Goal: Information Seeking & Learning: Understand process/instructions

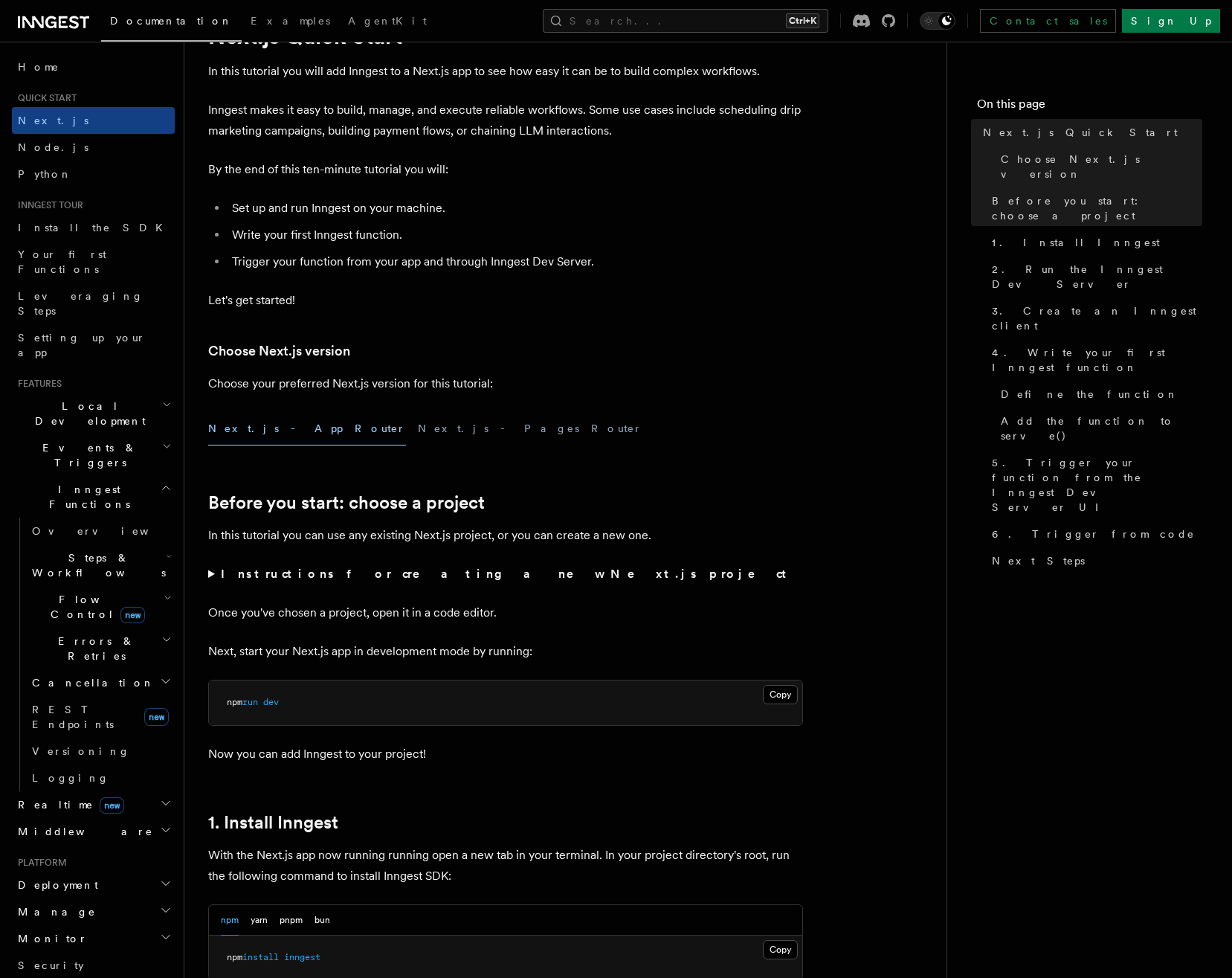
scroll to position [223, 0]
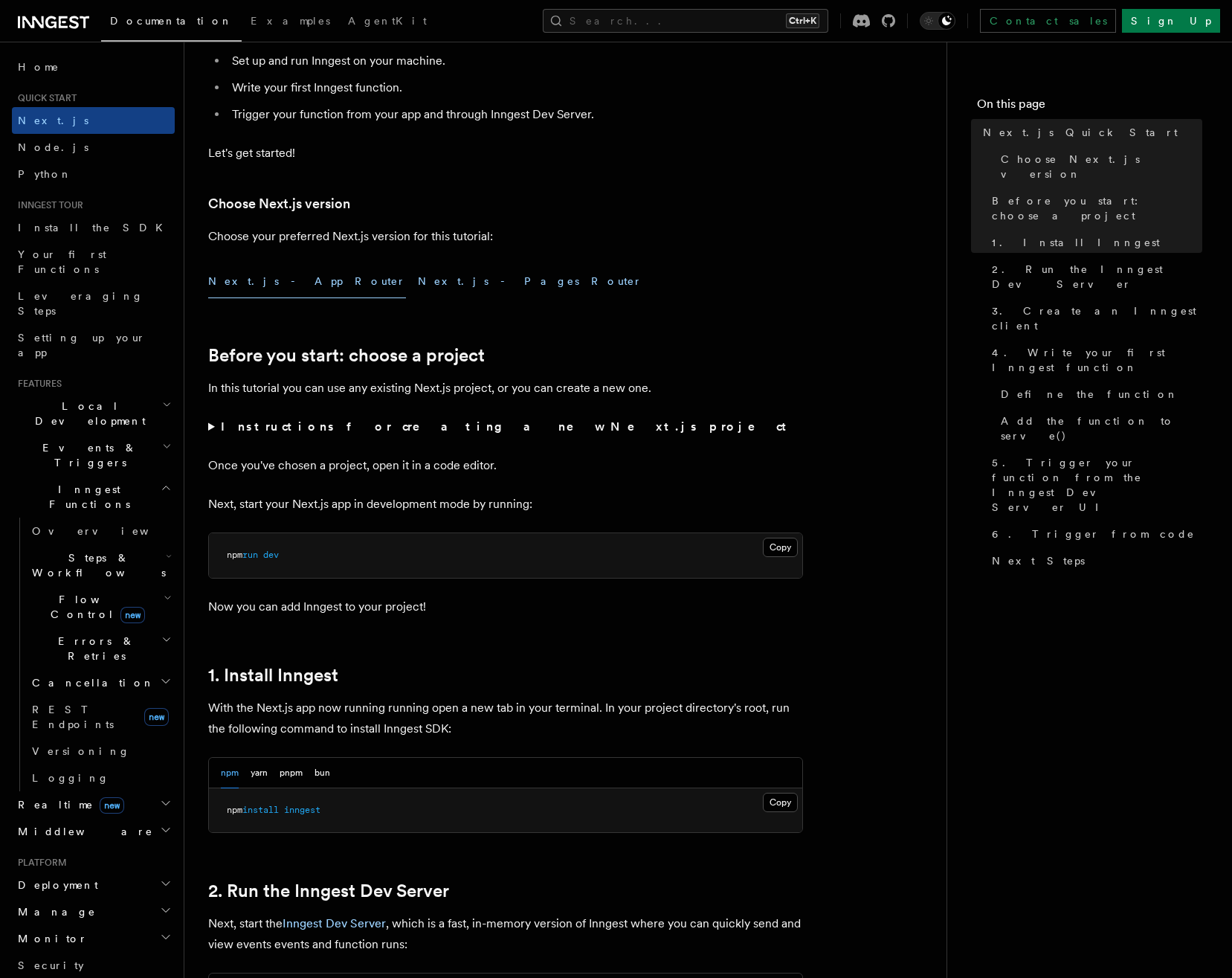
click at [418, 281] on button "Next.js - Pages Router" at bounding box center [530, 281] width 225 height 33
click at [256, 283] on button "Next.js - App Router" at bounding box center [307, 281] width 198 height 33
click at [271, 296] on button "Next.js - App Router" at bounding box center [307, 281] width 198 height 33
click at [311, 279] on div "Next.js - App Router Next.js - Pages Router" at bounding box center [506, 281] width 595 height 33
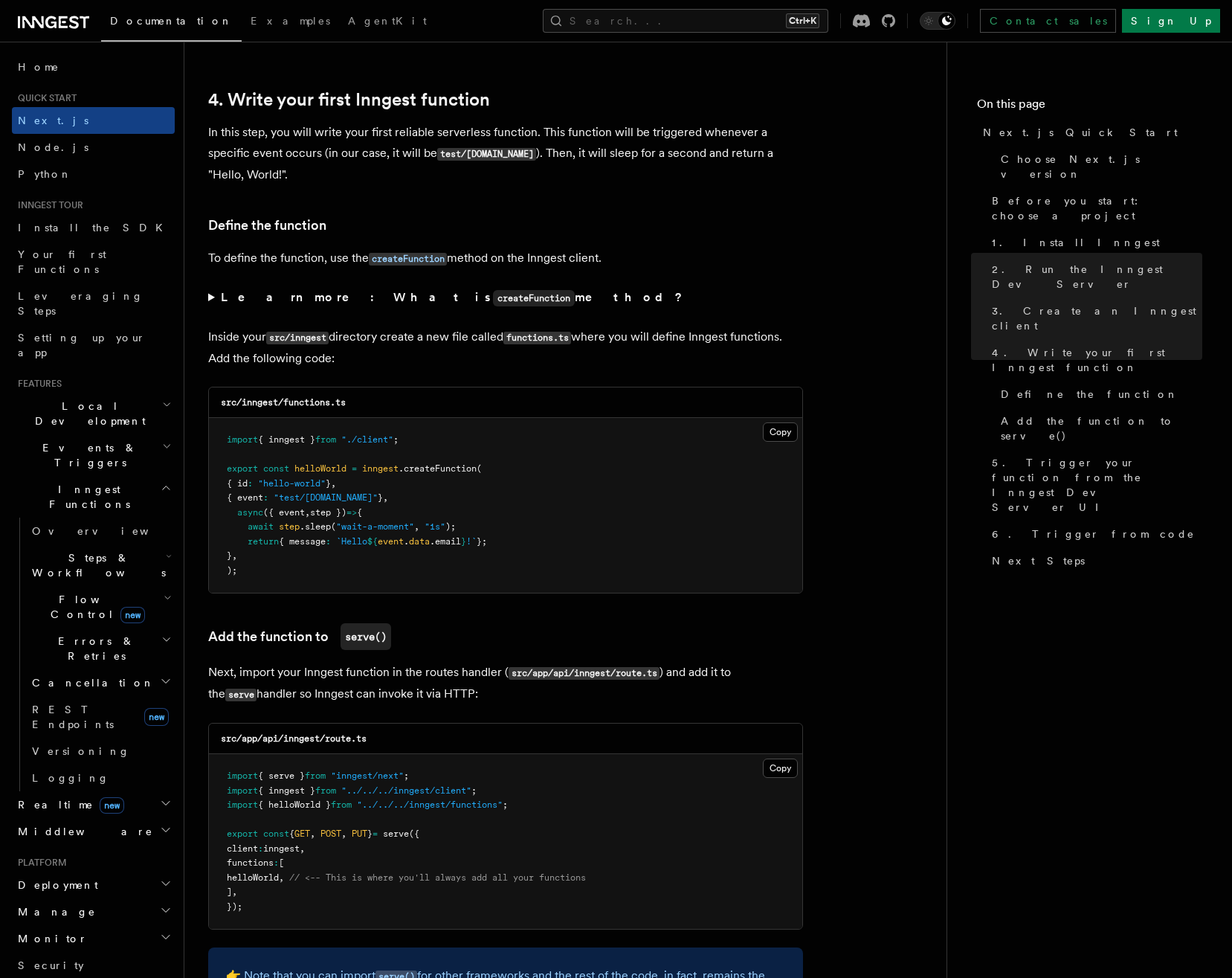
scroll to position [2379, 0]
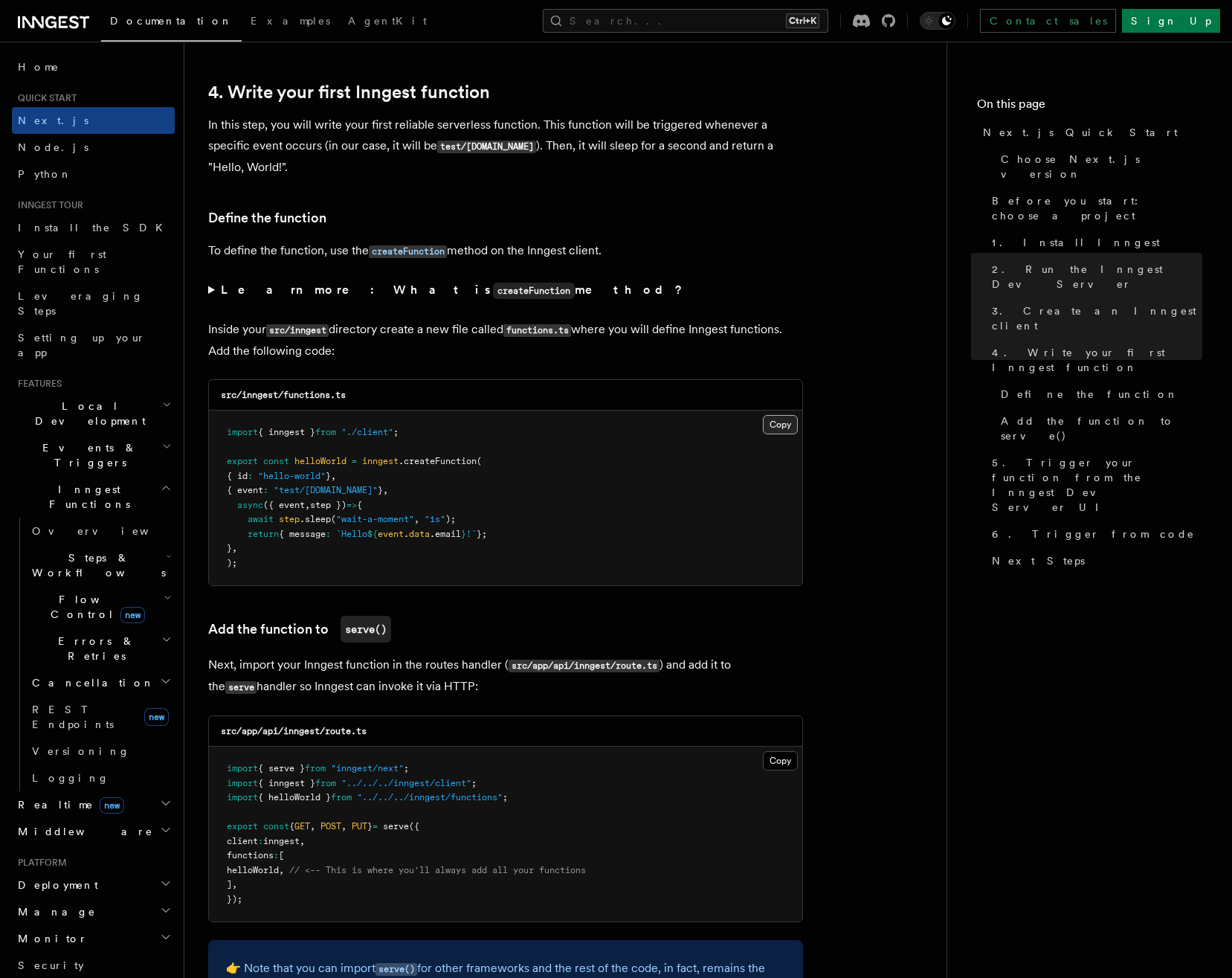
click at [781, 425] on button "Copy Copied" at bounding box center [781, 425] width 35 height 20
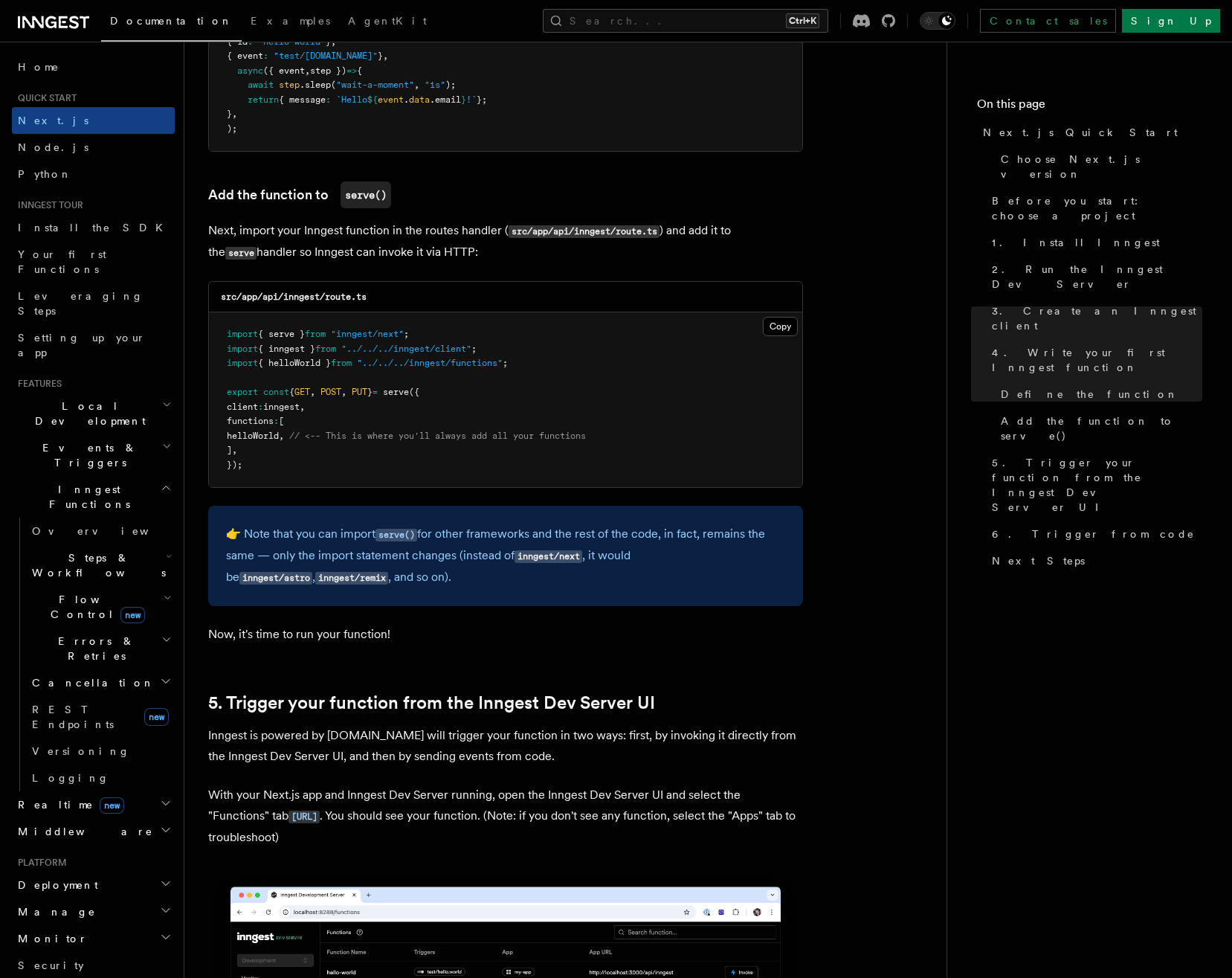
scroll to position [2900, 0]
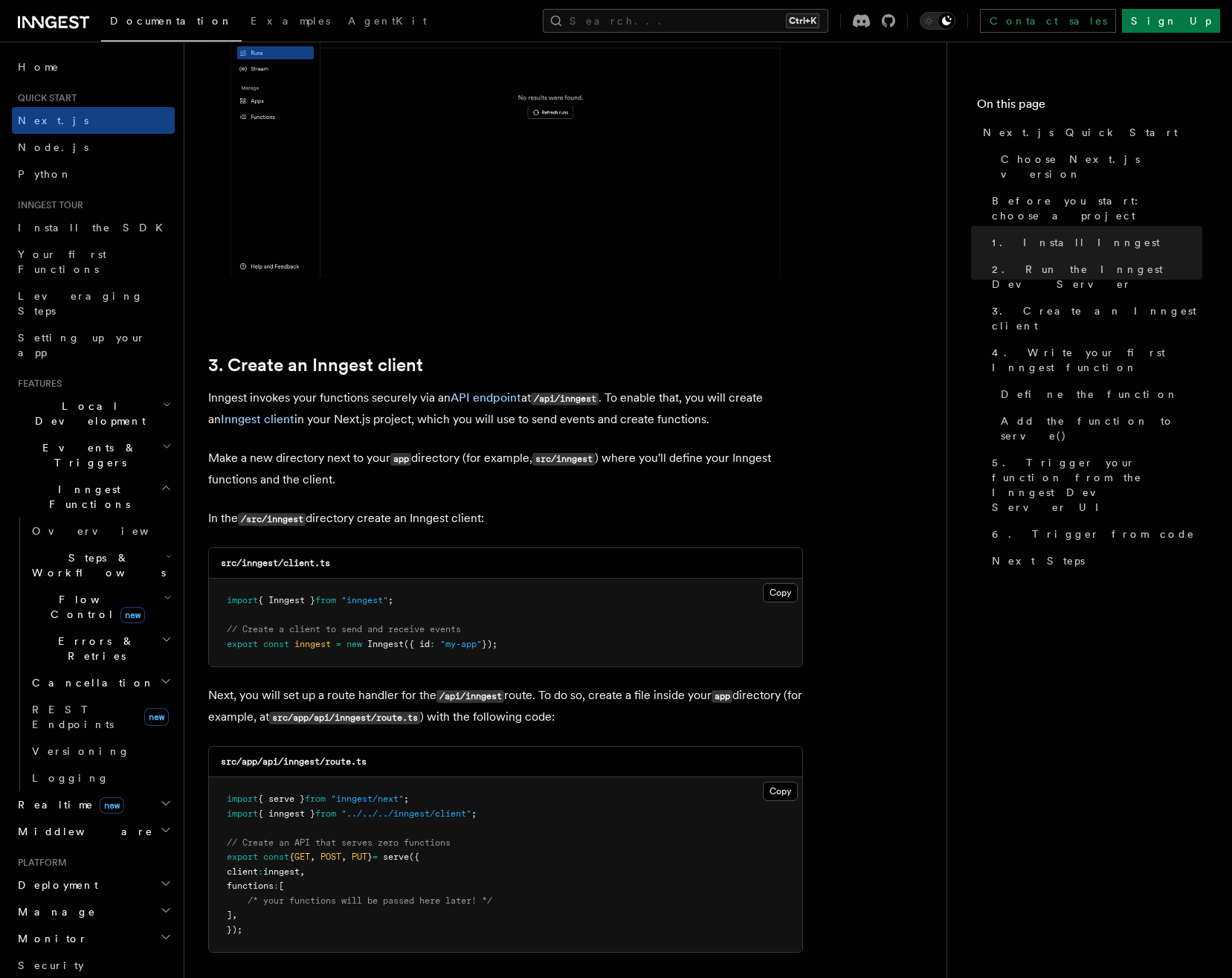
scroll to position [1487, 0]
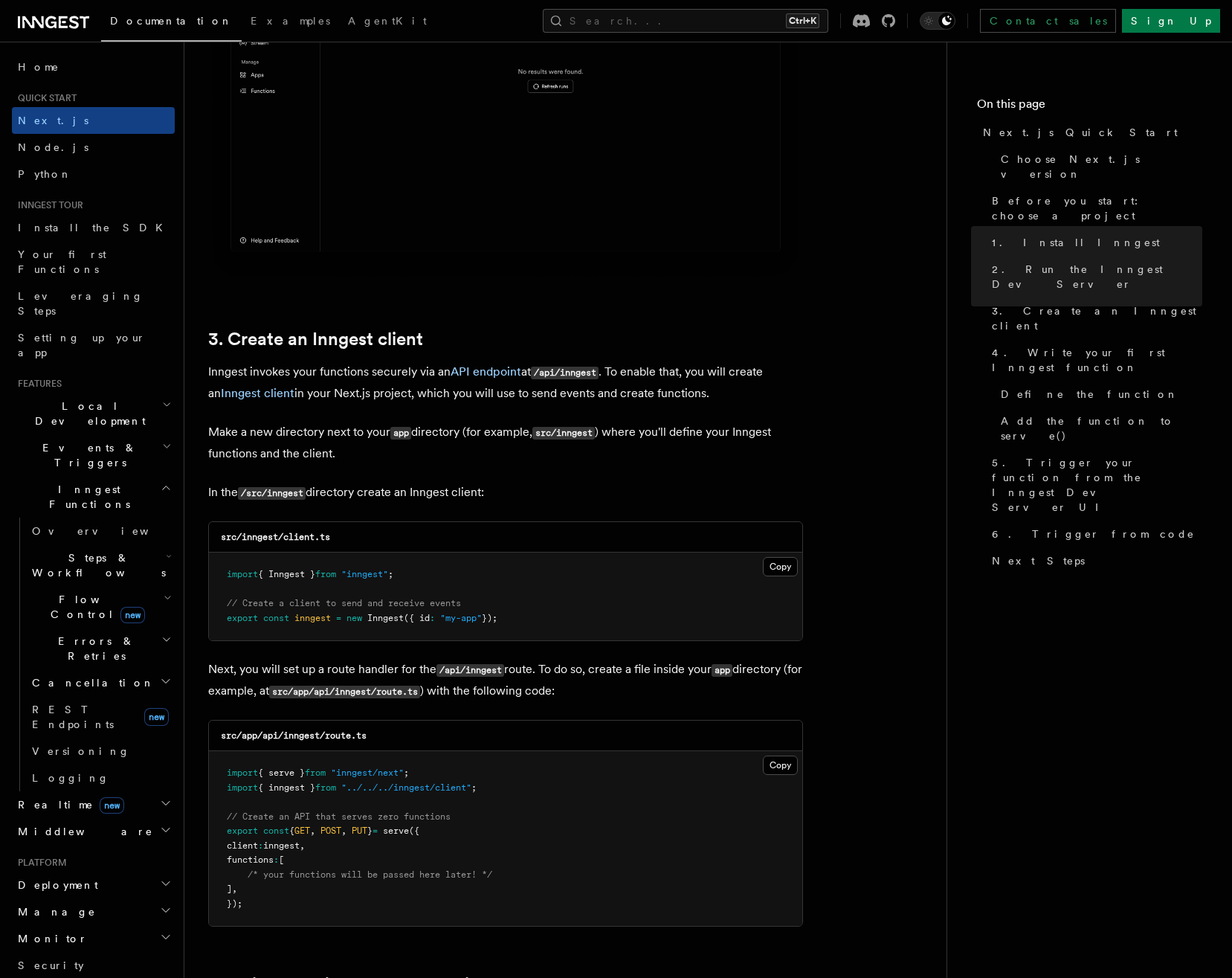
drag, startPoint x: 512, startPoint y: 619, endPoint x: 224, endPoint y: 576, distance: 291.2
click at [224, 576] on pre "import { Inngest } from "inngest" ; // Create a client to send and receive even…" at bounding box center [506, 596] width 594 height 87
copy code "import { Inngest } from "inngest" ; // Create a client to send and receive even…"
